Goal: Navigation & Orientation: Find specific page/section

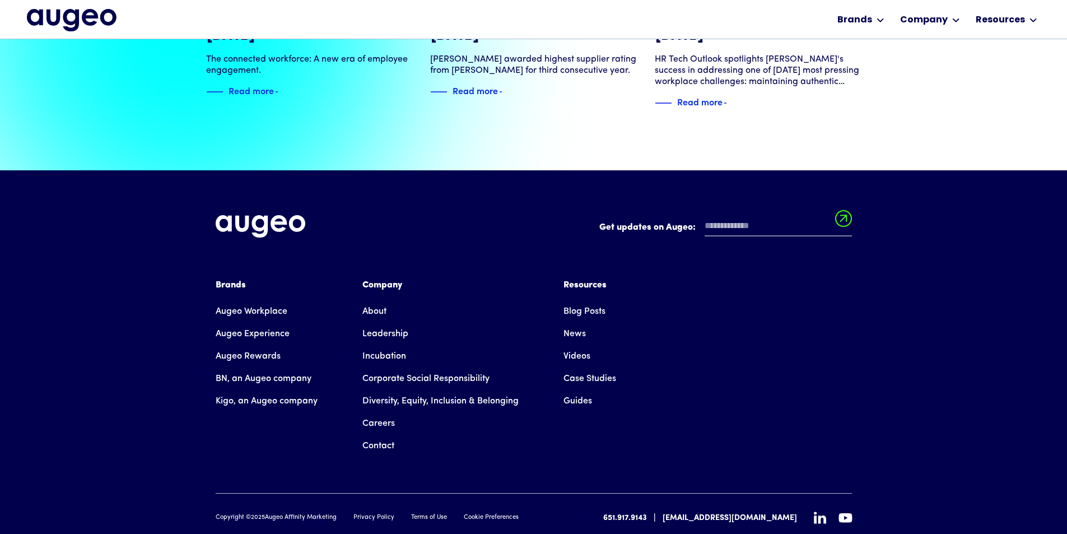
scroll to position [2564, 0]
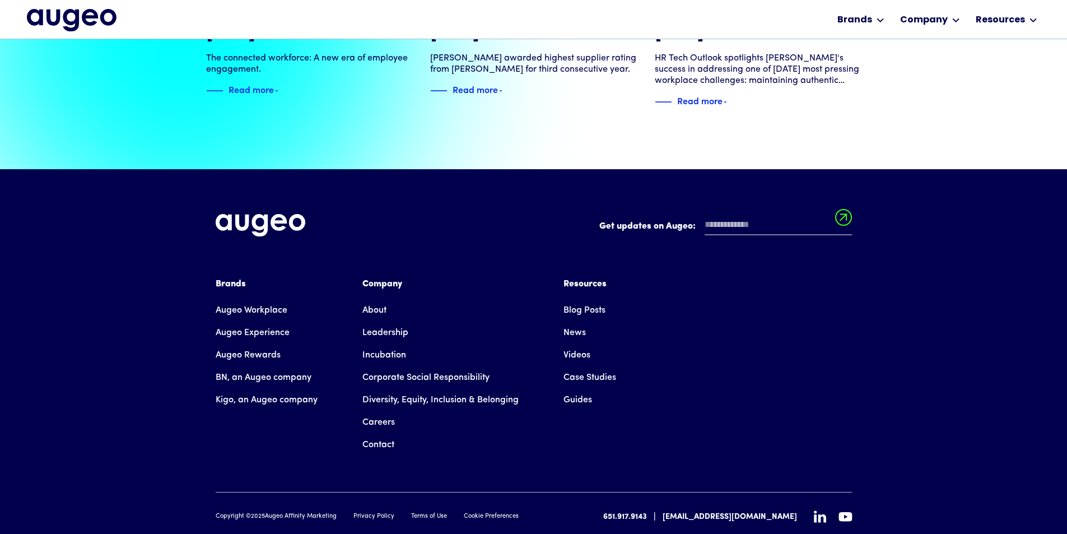
click at [376, 299] on link "About" at bounding box center [374, 310] width 24 height 22
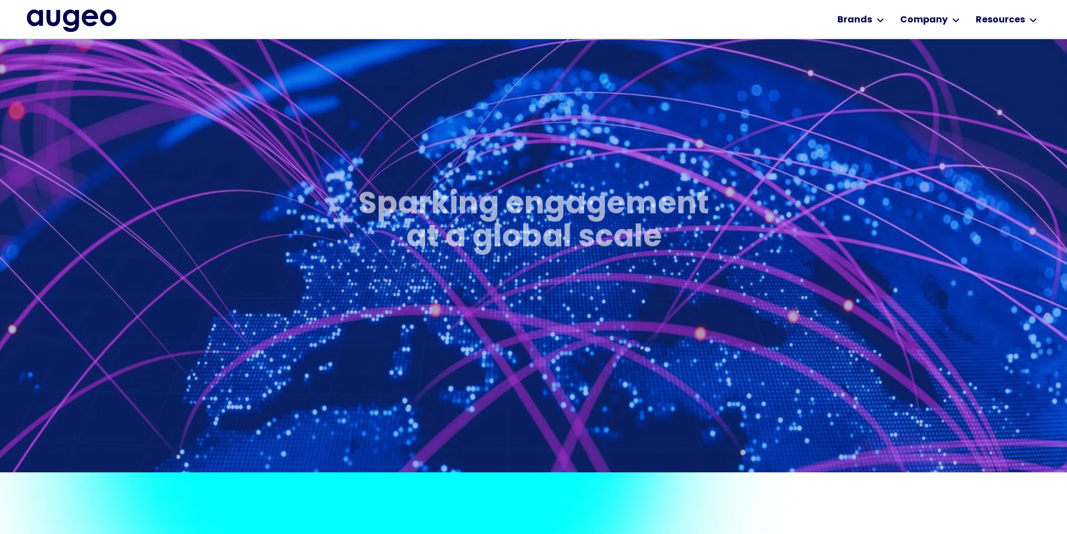
scroll to position [584, 0]
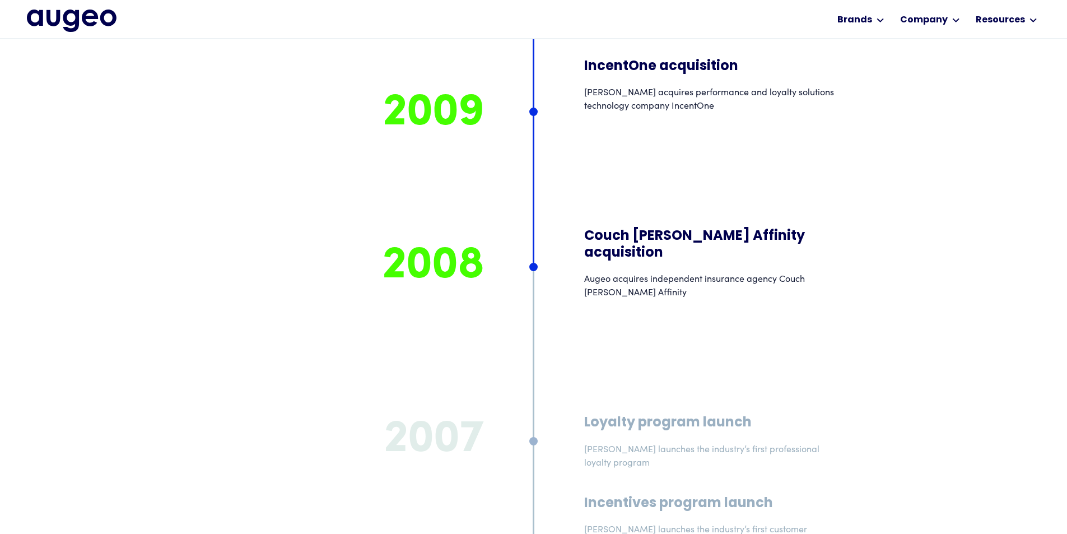
click at [81, 22] on img "home" at bounding box center [72, 21] width 90 height 22
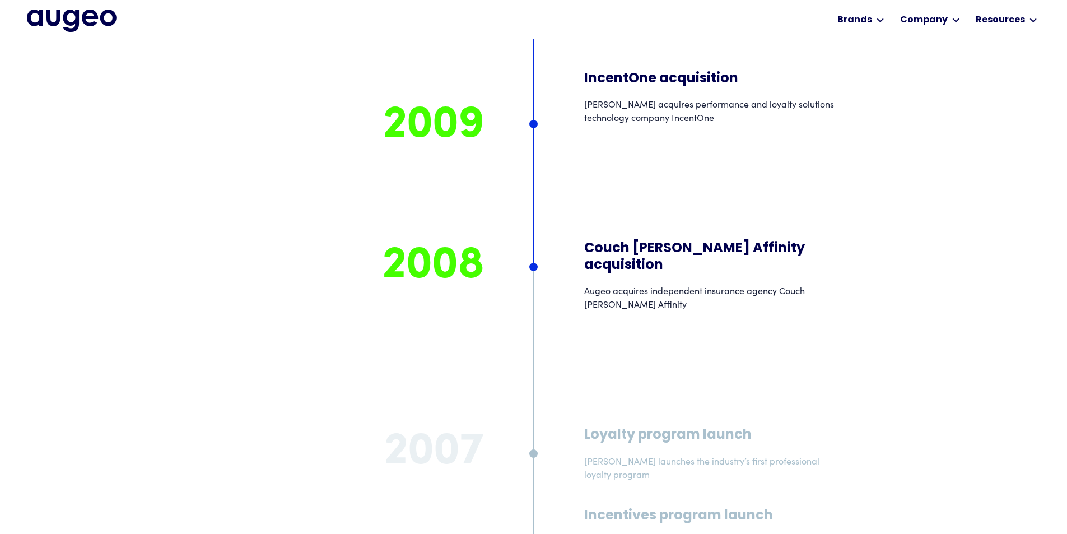
scroll to position [8497, 0]
